Goal: Task Accomplishment & Management: Use online tool/utility

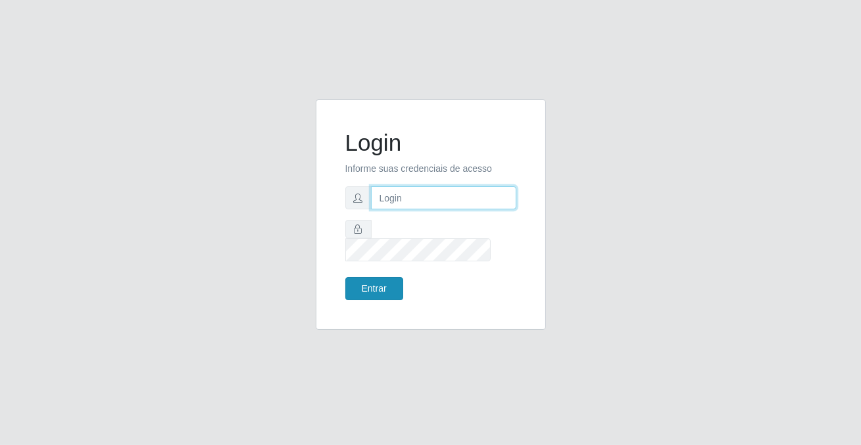
type input "[PERSON_NAME][EMAIL_ADDRESS][DOMAIN_NAME]"
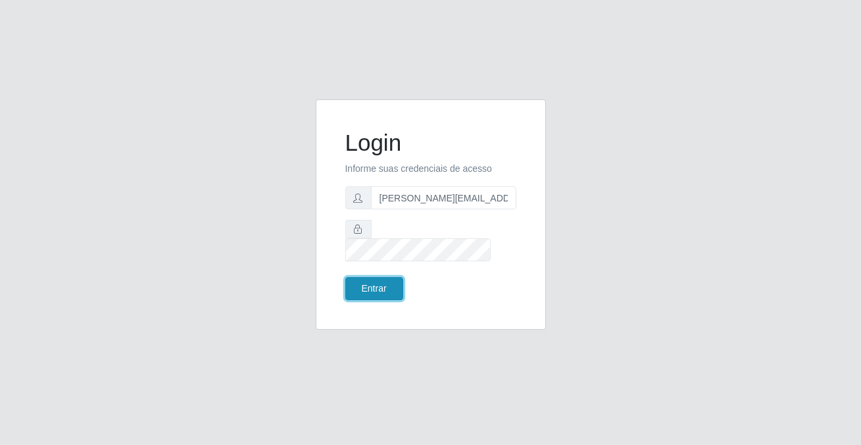
click at [384, 280] on button "Entrar" at bounding box center [374, 288] width 58 height 23
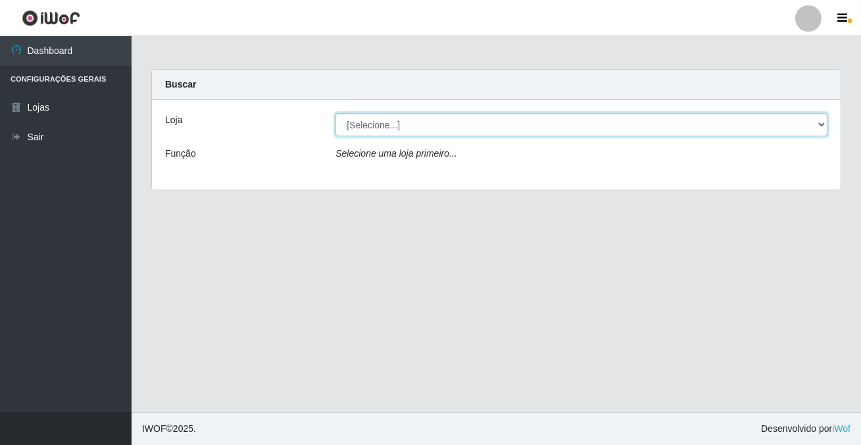
drag, startPoint x: 383, startPoint y: 124, endPoint x: 382, endPoint y: 132, distance: 8.6
click at [383, 124] on select "[Selecione...] Rede Potiguar 2 - Macaíba" at bounding box center [582, 124] width 492 height 23
select select "101"
click at [336, 113] on select "[Selecione...] Rede Potiguar 2 - Macaíba" at bounding box center [582, 124] width 492 height 23
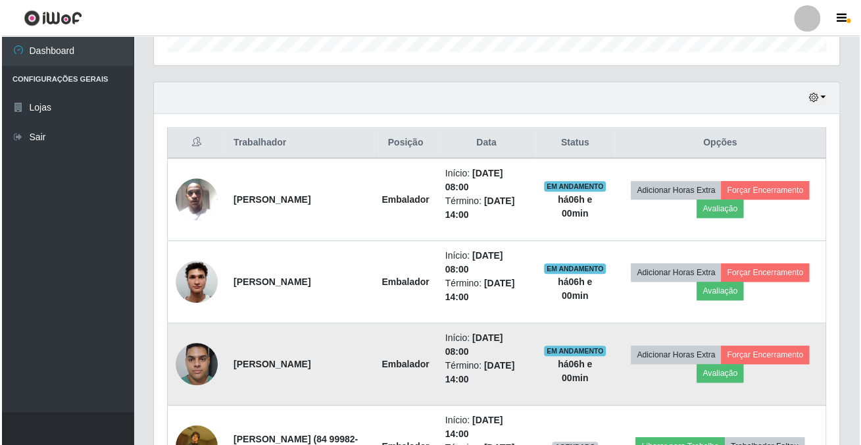
scroll to position [605, 0]
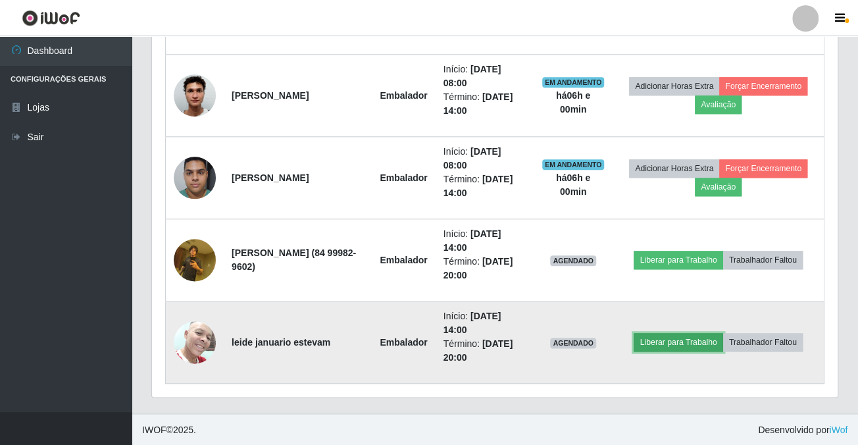
click at [653, 349] on button "Liberar para Trabalho" at bounding box center [678, 342] width 89 height 18
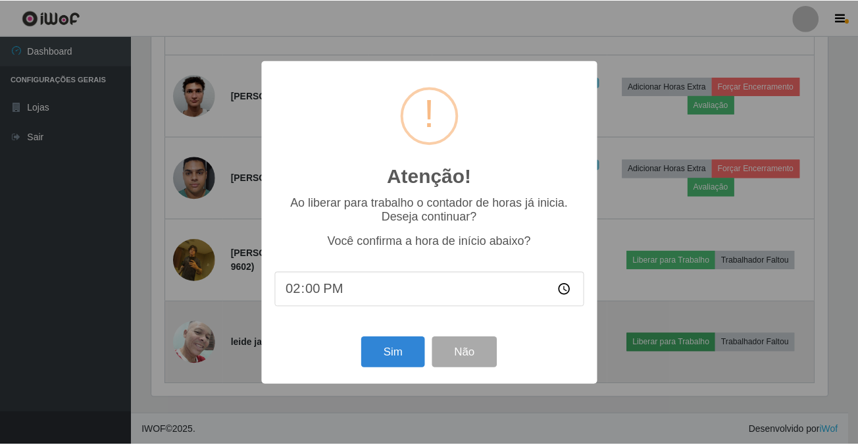
scroll to position [273, 678]
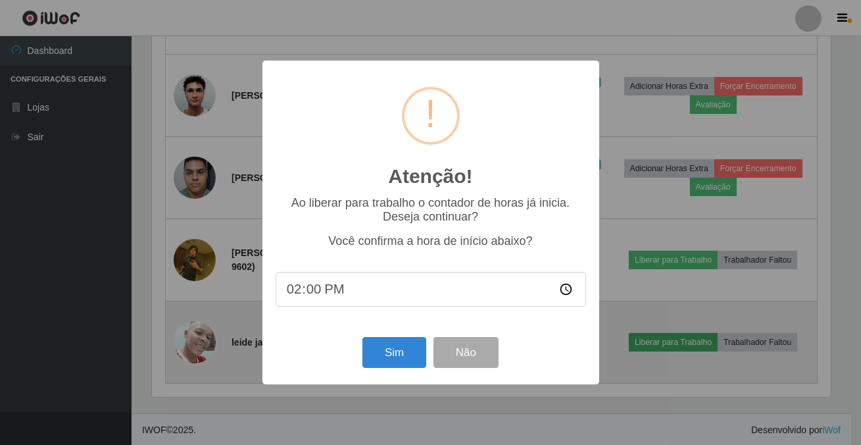
click at [656, 341] on div "Atenção! × Ao liberar para trabalho o contador de horas já inicia. Deseja conti…" at bounding box center [430, 222] width 861 height 445
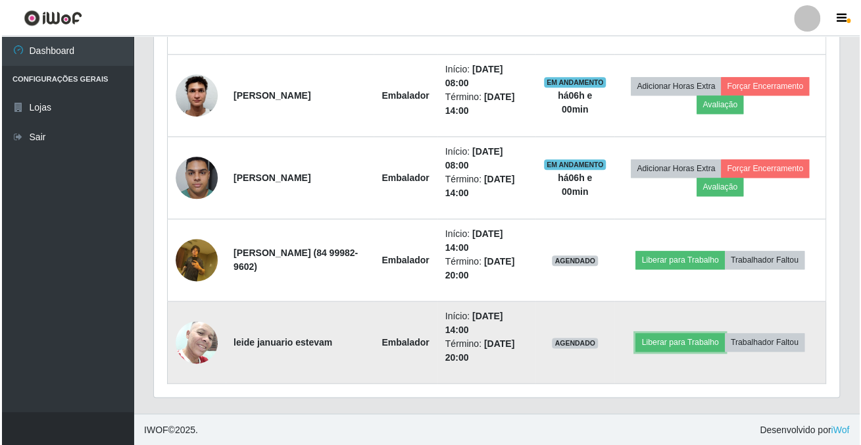
scroll to position [273, 685]
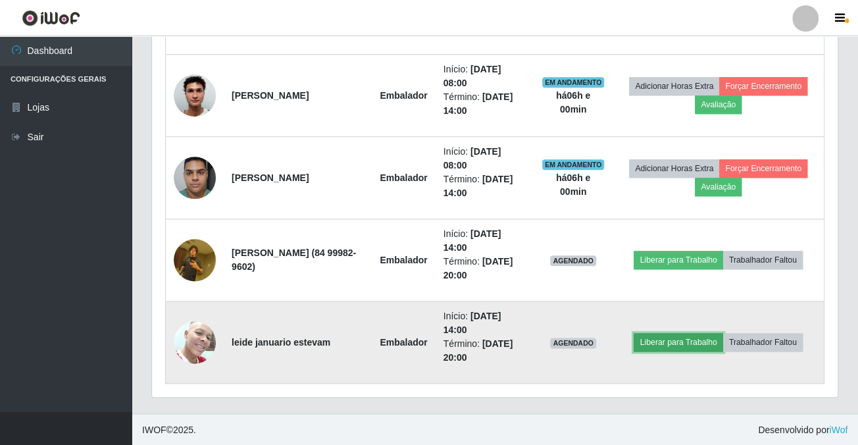
click at [660, 342] on button "Liberar para Trabalho" at bounding box center [678, 342] width 89 height 18
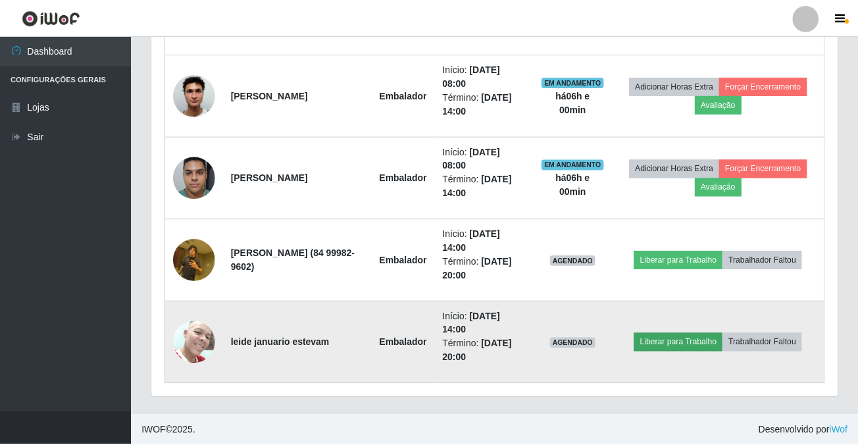
scroll to position [273, 678]
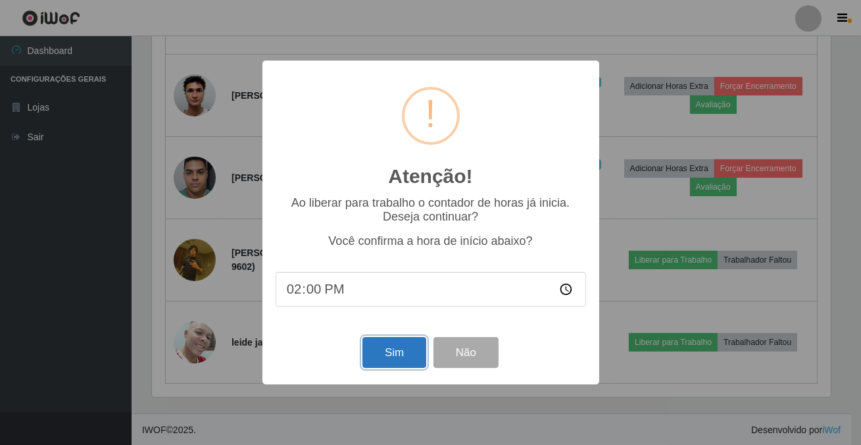
click at [400, 351] on button "Sim" at bounding box center [395, 352] width 64 height 31
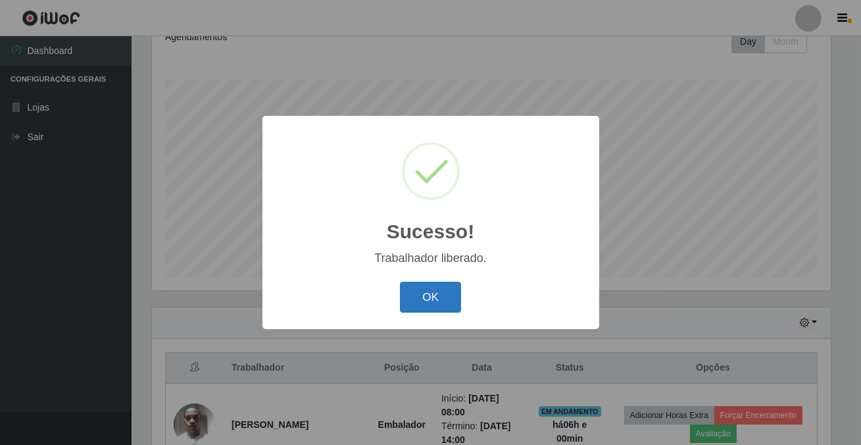
click at [449, 301] on button "OK" at bounding box center [430, 297] width 61 height 31
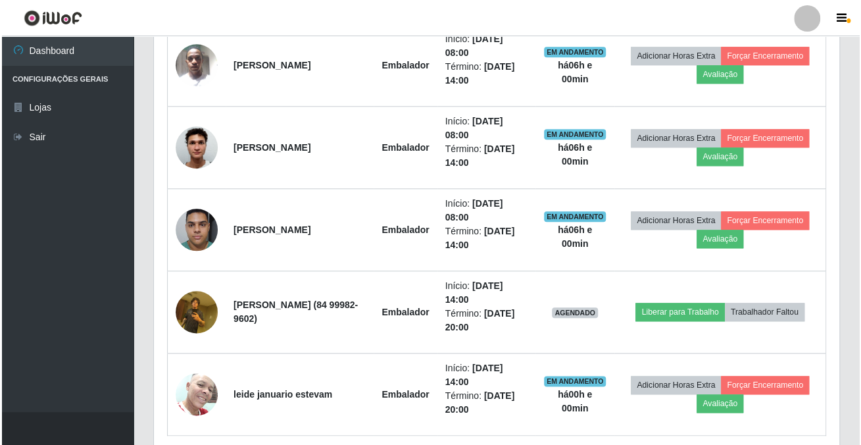
scroll to position [605, 0]
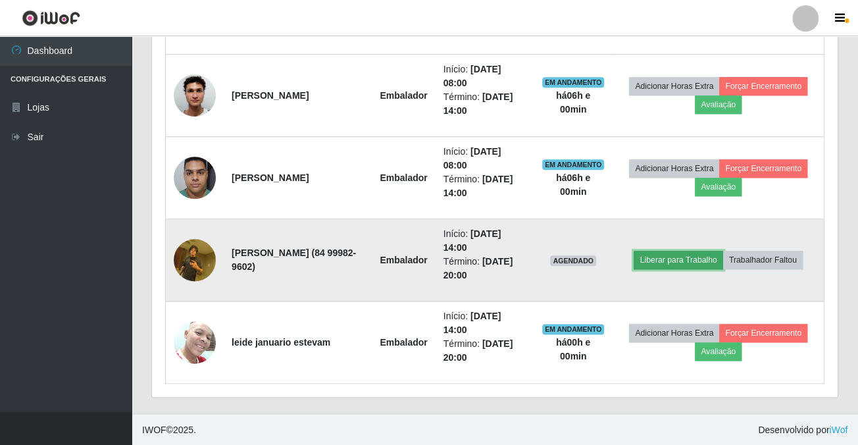
click at [657, 259] on button "Liberar para Trabalho" at bounding box center [678, 260] width 89 height 18
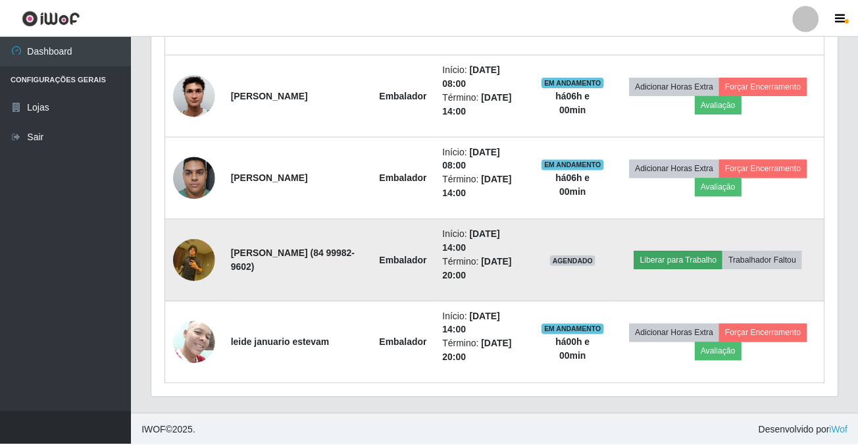
scroll to position [273, 678]
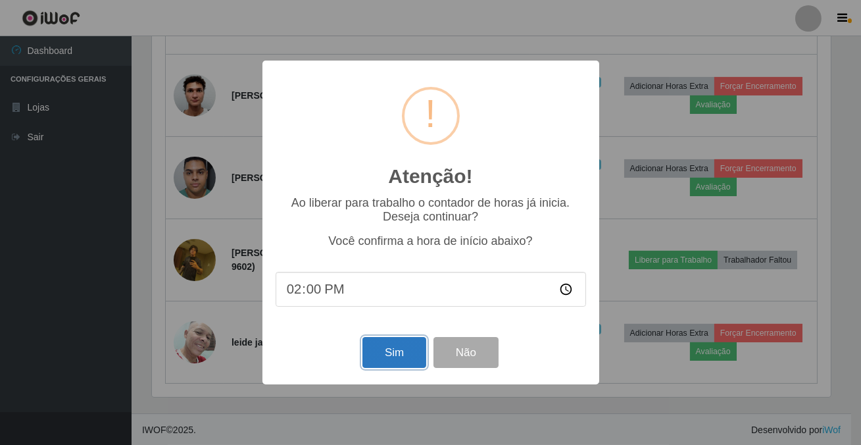
click at [392, 353] on button "Sim" at bounding box center [395, 352] width 64 height 31
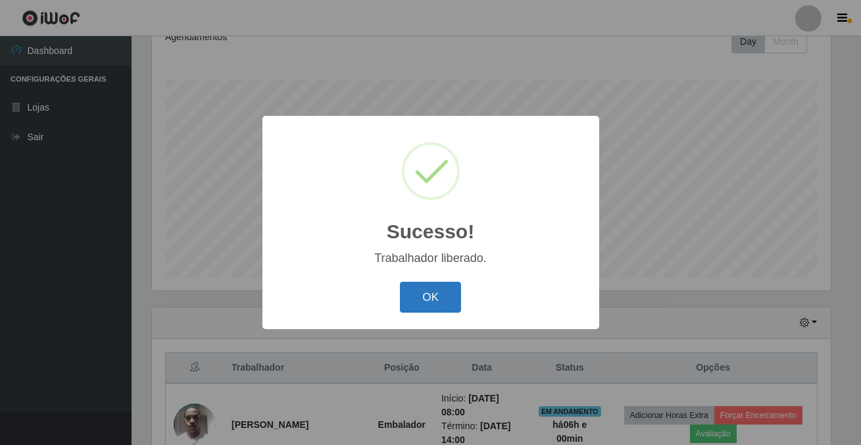
click at [423, 299] on button "OK" at bounding box center [430, 297] width 61 height 31
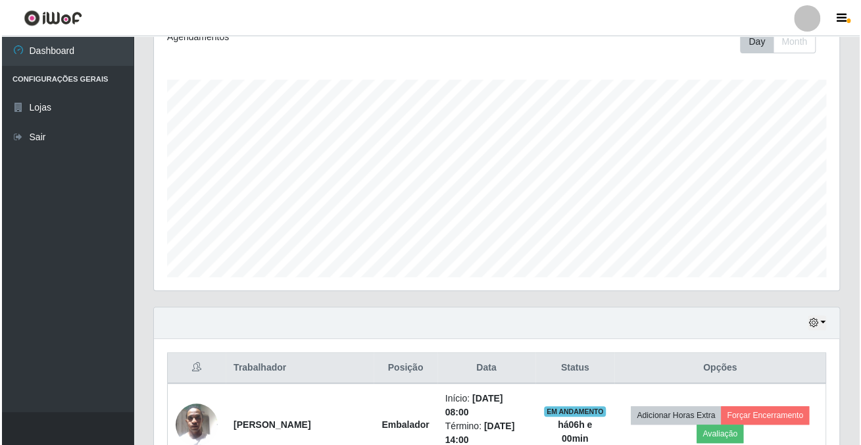
scroll to position [493, 0]
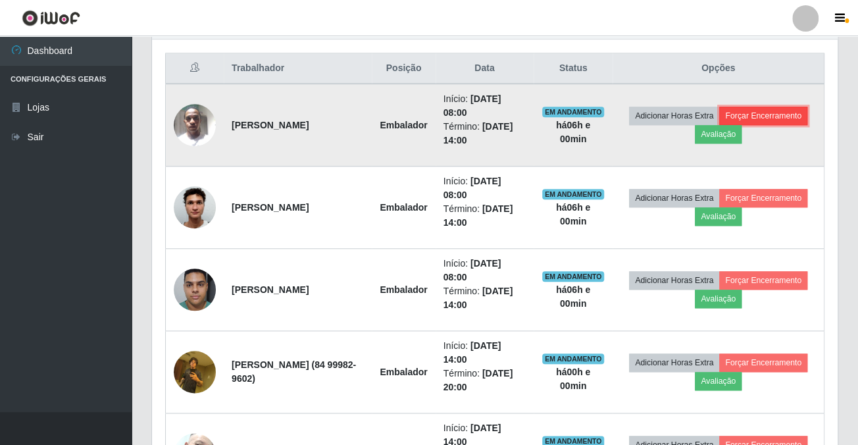
click at [797, 107] on button "Forçar Encerramento" at bounding box center [763, 116] width 88 height 18
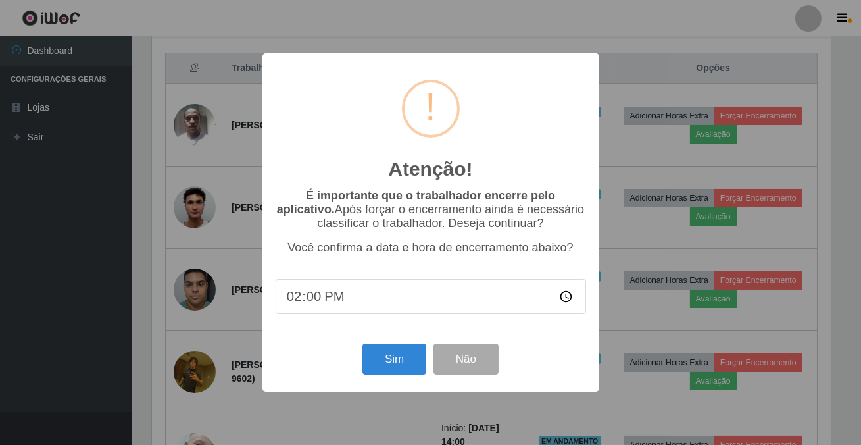
scroll to position [0, 0]
drag, startPoint x: 378, startPoint y: 351, endPoint x: 368, endPoint y: 333, distance: 20.6
click at [378, 351] on button "Sim" at bounding box center [395, 358] width 64 height 31
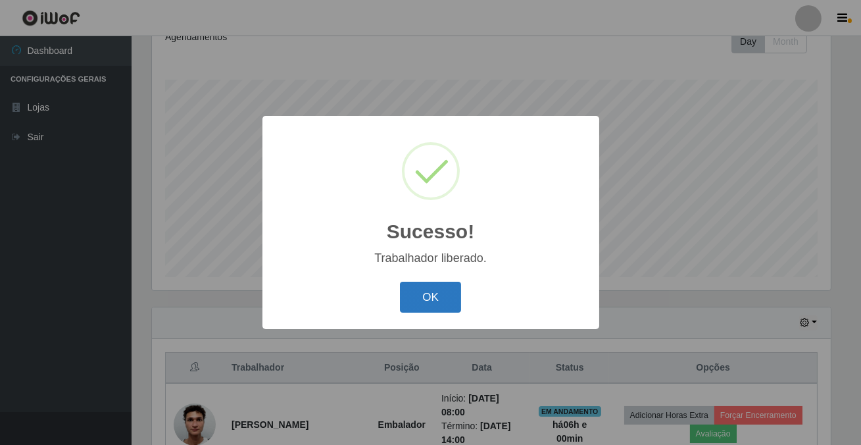
click at [426, 295] on button "OK" at bounding box center [430, 297] width 61 height 31
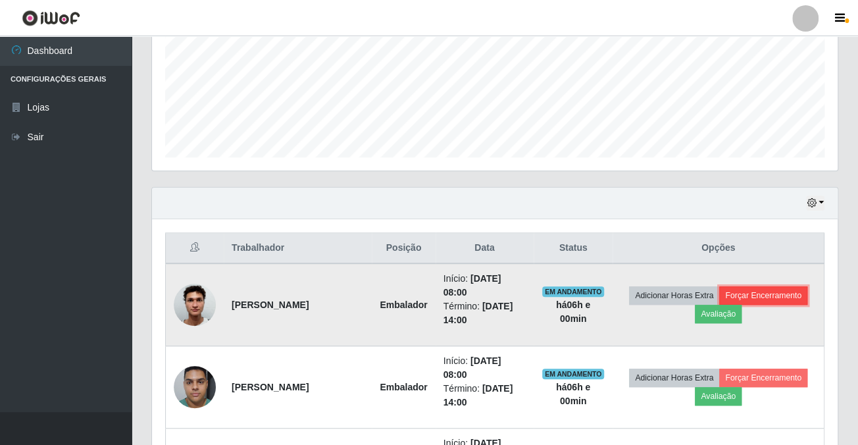
click at [788, 291] on button "Forçar Encerramento" at bounding box center [763, 295] width 88 height 18
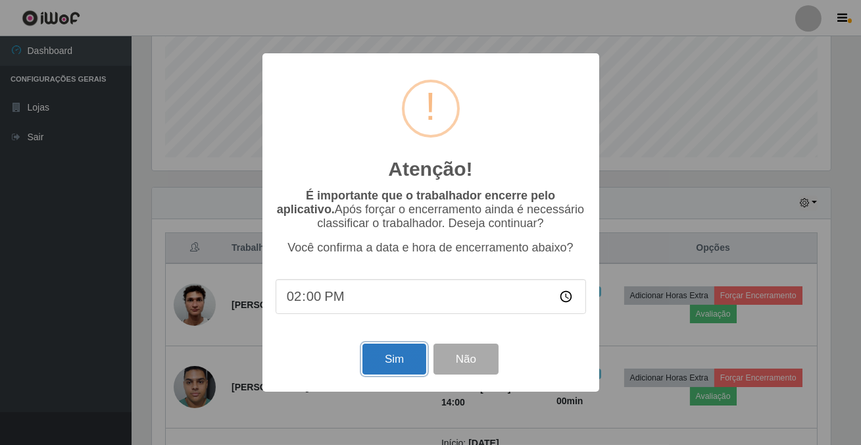
click at [409, 364] on button "Sim" at bounding box center [395, 358] width 64 height 31
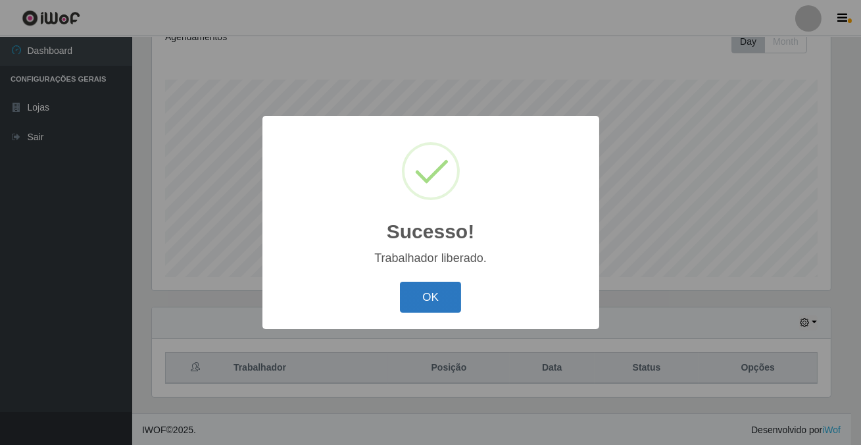
click at [435, 312] on button "OK" at bounding box center [430, 297] width 61 height 31
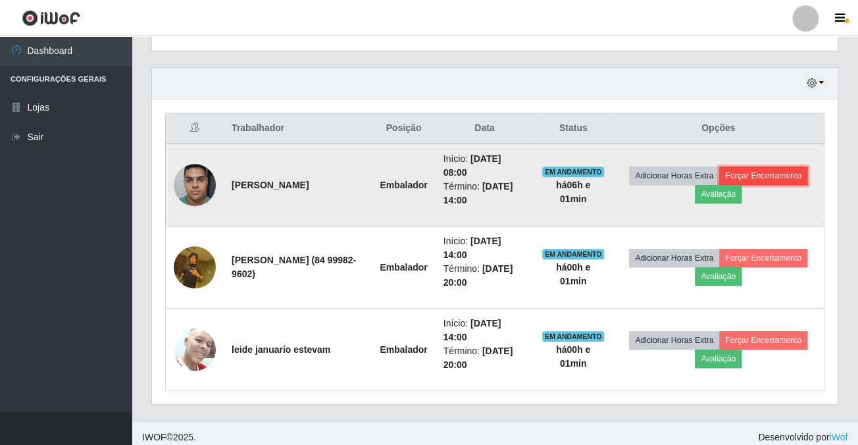
click at [757, 175] on button "Forçar Encerramento" at bounding box center [763, 175] width 88 height 18
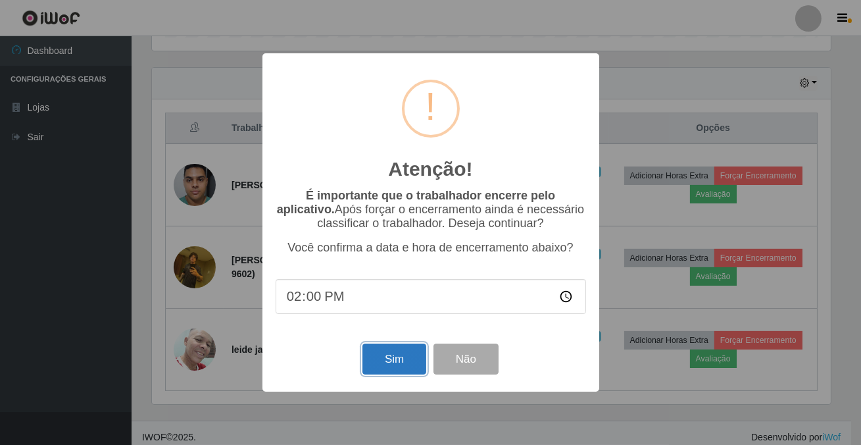
click at [387, 361] on button "Sim" at bounding box center [395, 358] width 64 height 31
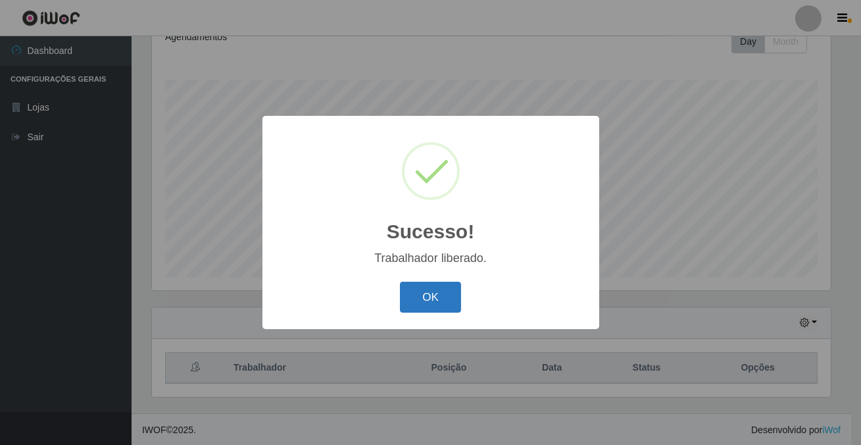
click at [428, 287] on button "OK" at bounding box center [430, 297] width 61 height 31
